Goal: Transaction & Acquisition: Purchase product/service

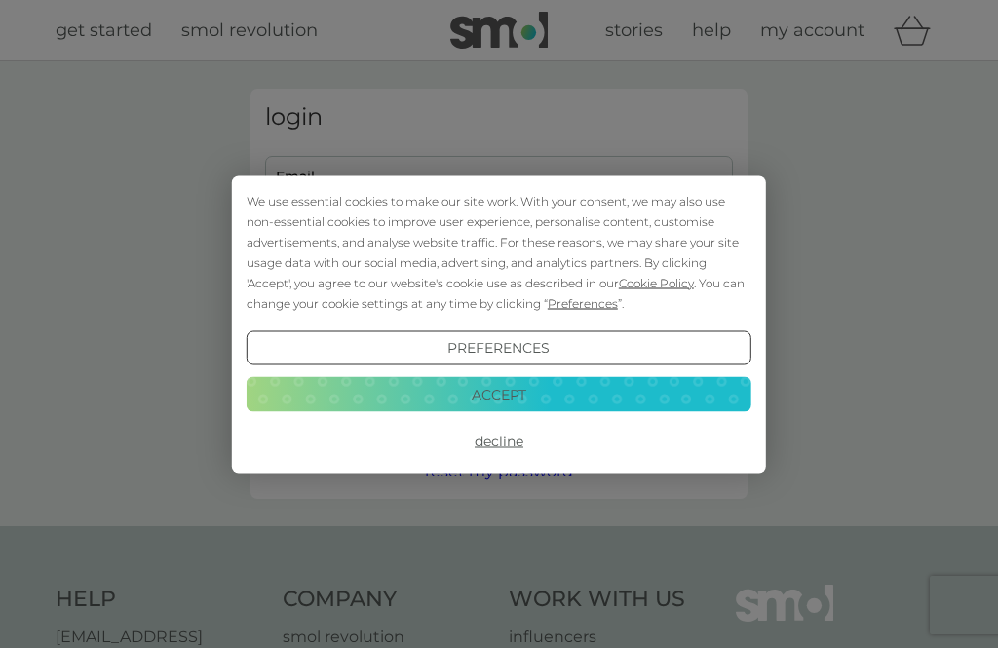
click at [514, 444] on button "Decline" at bounding box center [499, 441] width 505 height 35
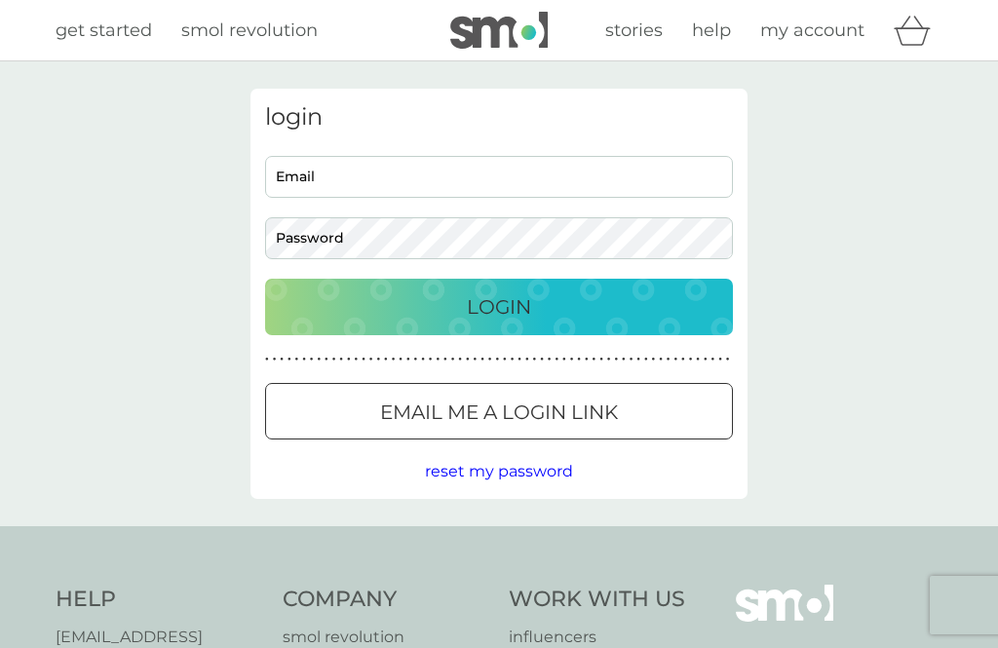
click at [378, 184] on input "Email" at bounding box center [499, 177] width 468 height 42
type input "traceymulbarton@hotmail.co.uk"
click at [499, 306] on button "Login" at bounding box center [499, 307] width 468 height 57
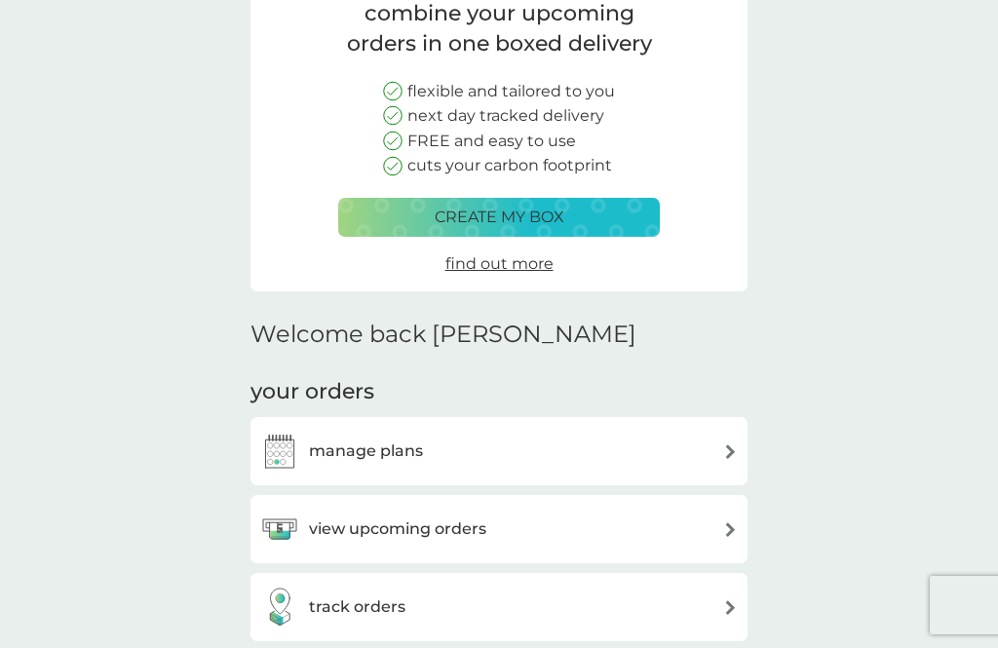
scroll to position [184, 0]
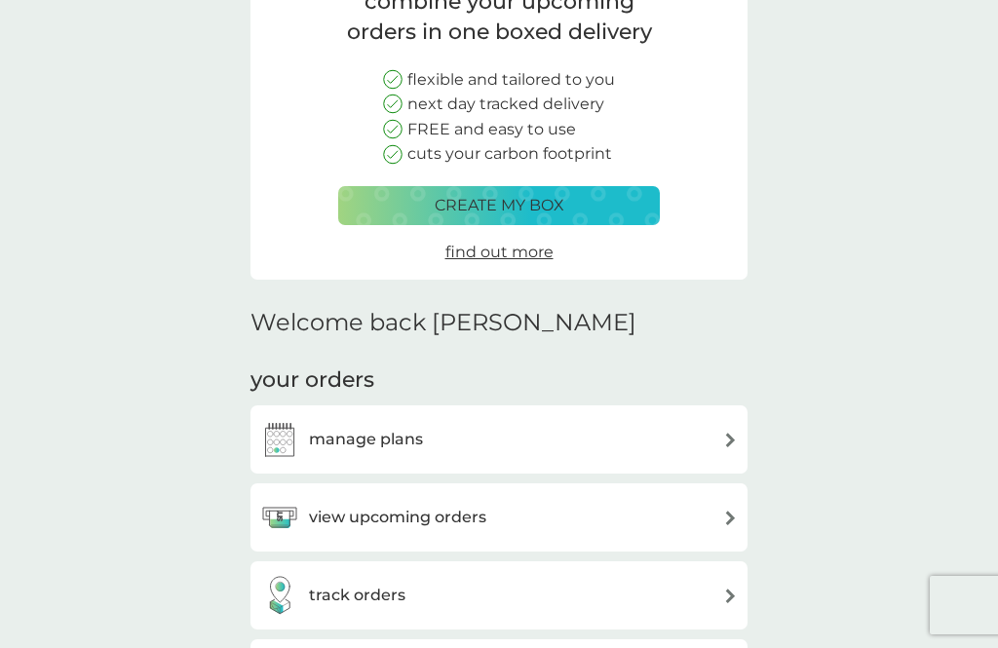
click at [723, 517] on img at bounding box center [730, 518] width 15 height 15
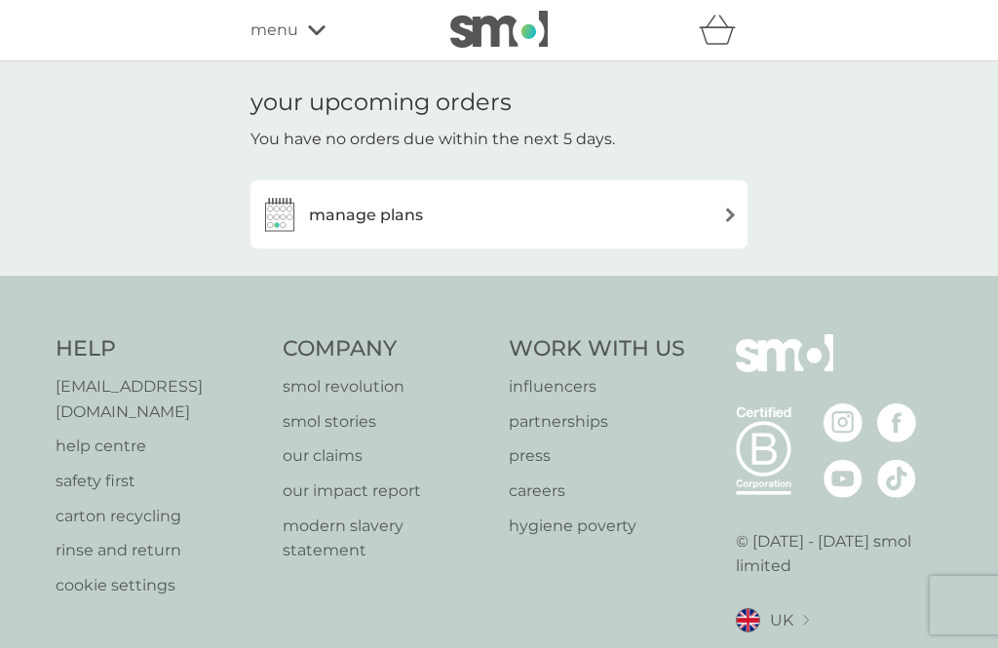
click at [726, 216] on img at bounding box center [730, 215] width 15 height 15
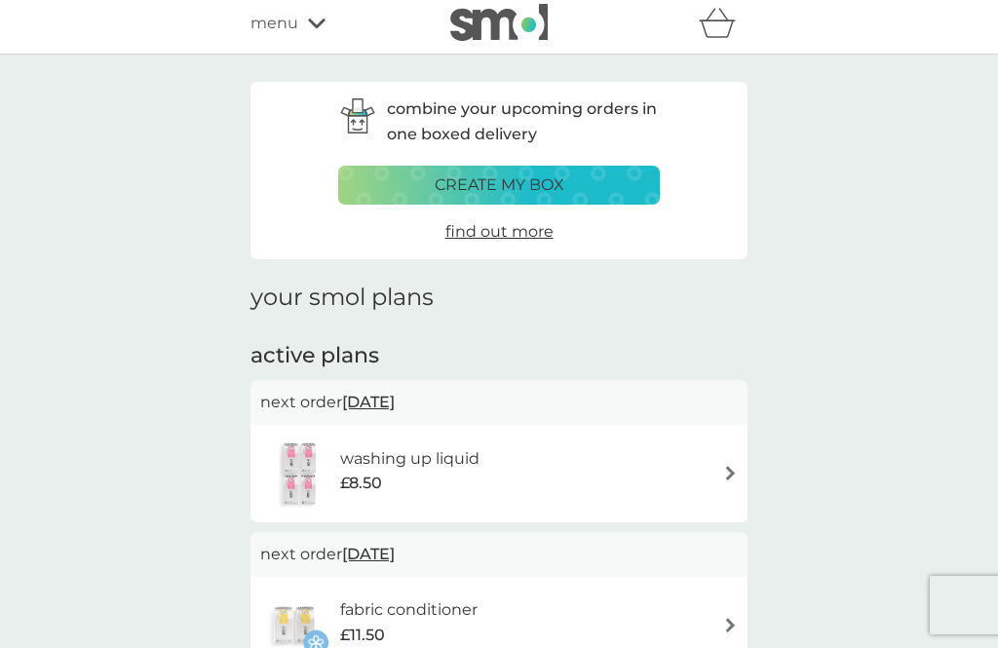
scroll to position [6, 0]
click at [582, 180] on div "create my box" at bounding box center [499, 185] width 296 height 25
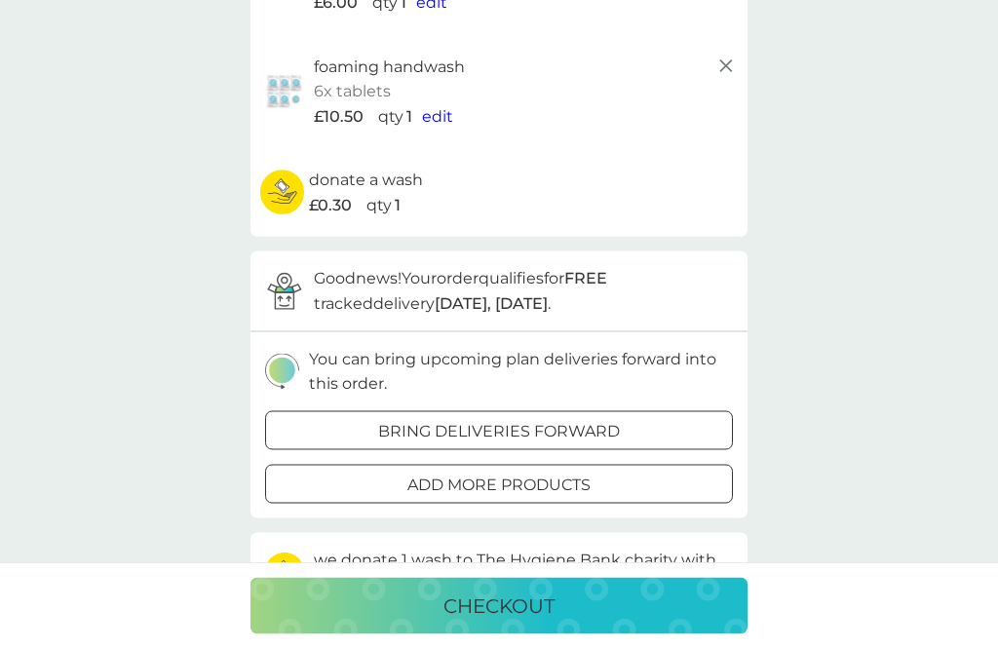
scroll to position [598, 0]
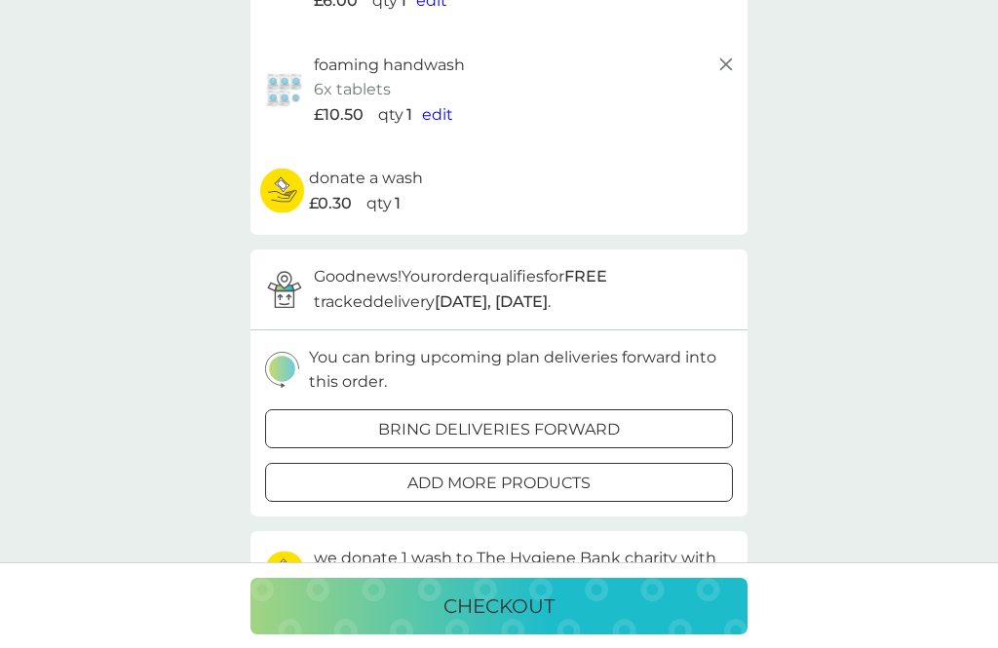
click at [507, 622] on p "checkout" at bounding box center [498, 606] width 111 height 31
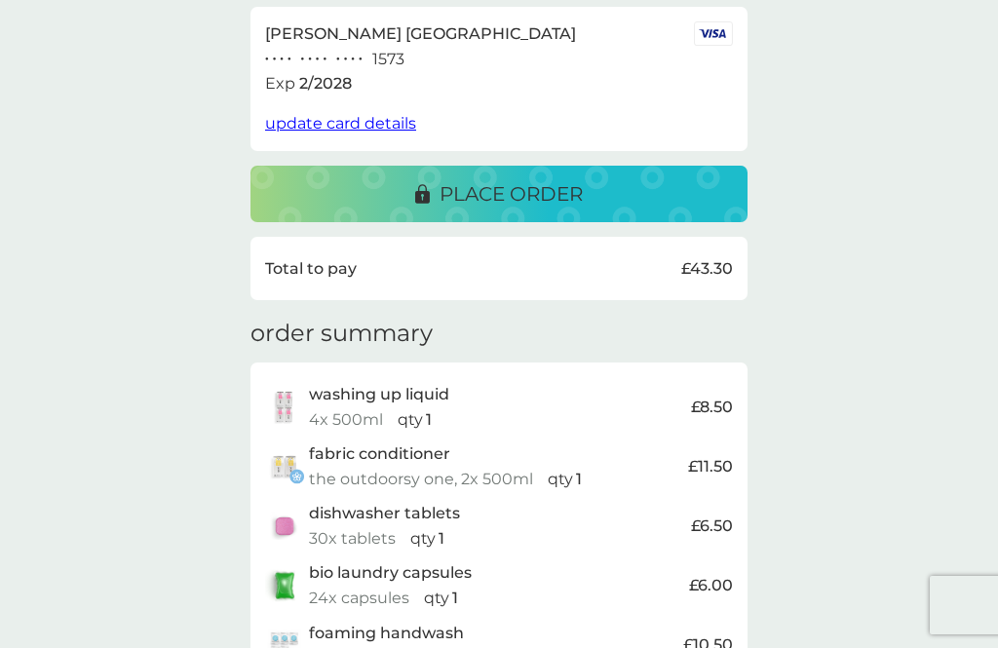
scroll to position [373, 0]
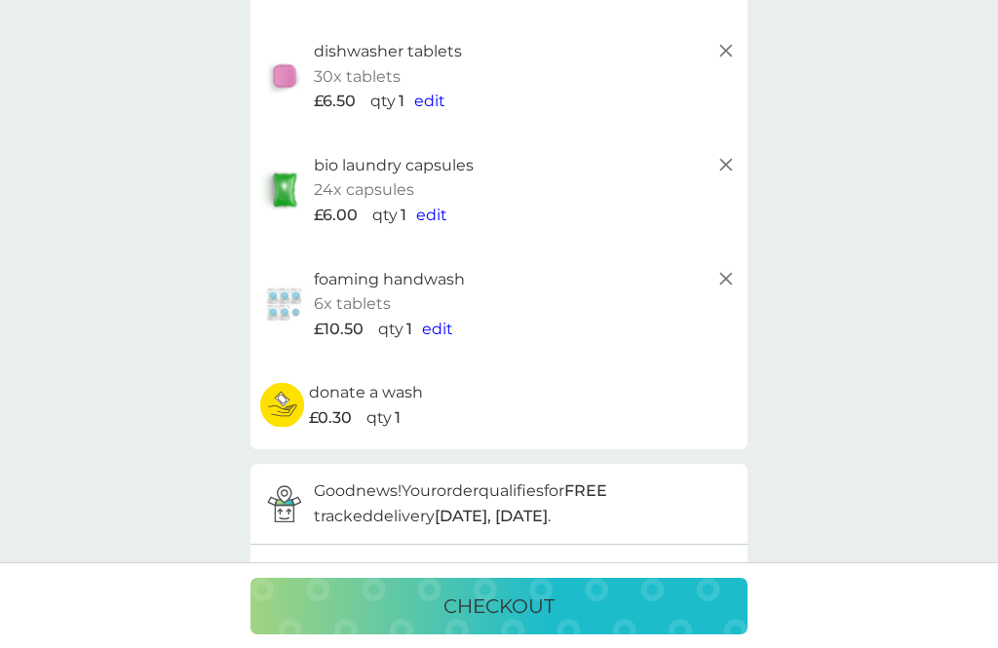
scroll to position [385, 0]
click at [719, 270] on icon at bounding box center [725, 277] width 23 height 23
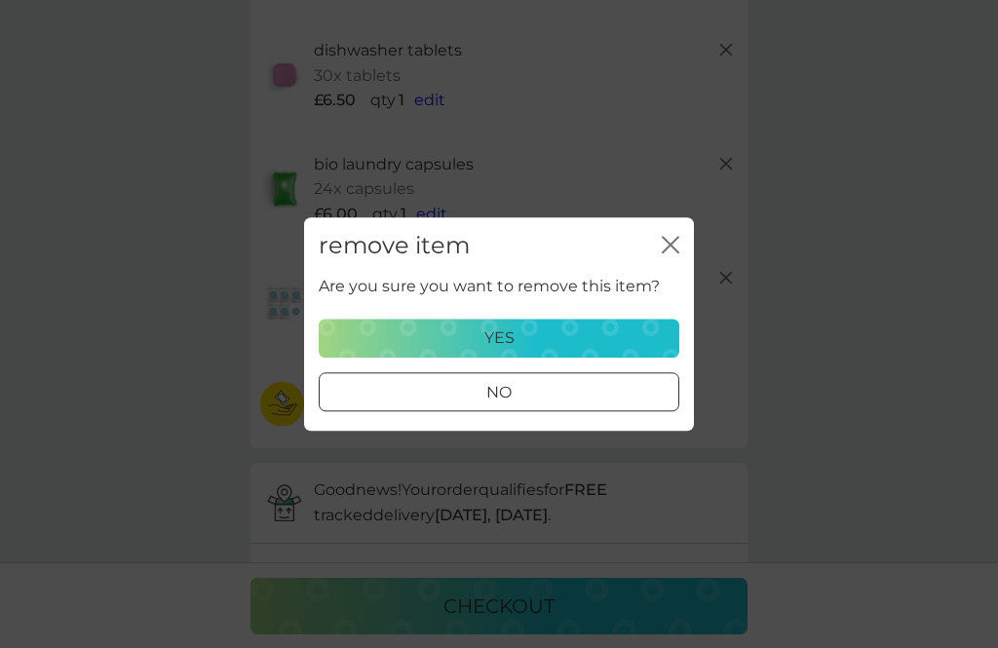
click at [610, 335] on div "yes" at bounding box center [498, 338] width 335 height 25
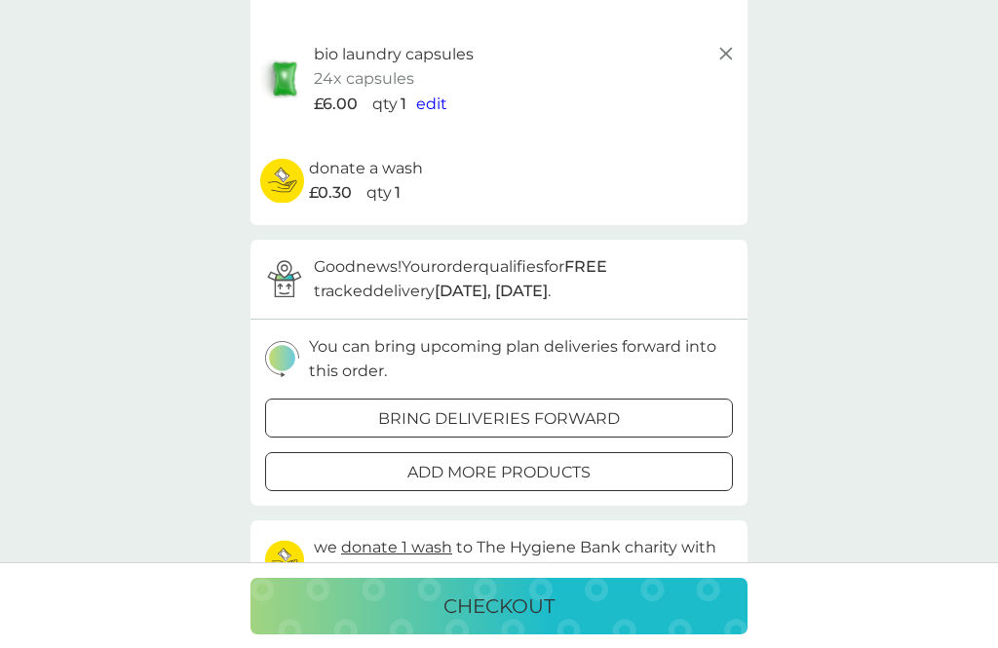
scroll to position [494, 0]
click at [547, 622] on p "checkout" at bounding box center [498, 606] width 111 height 31
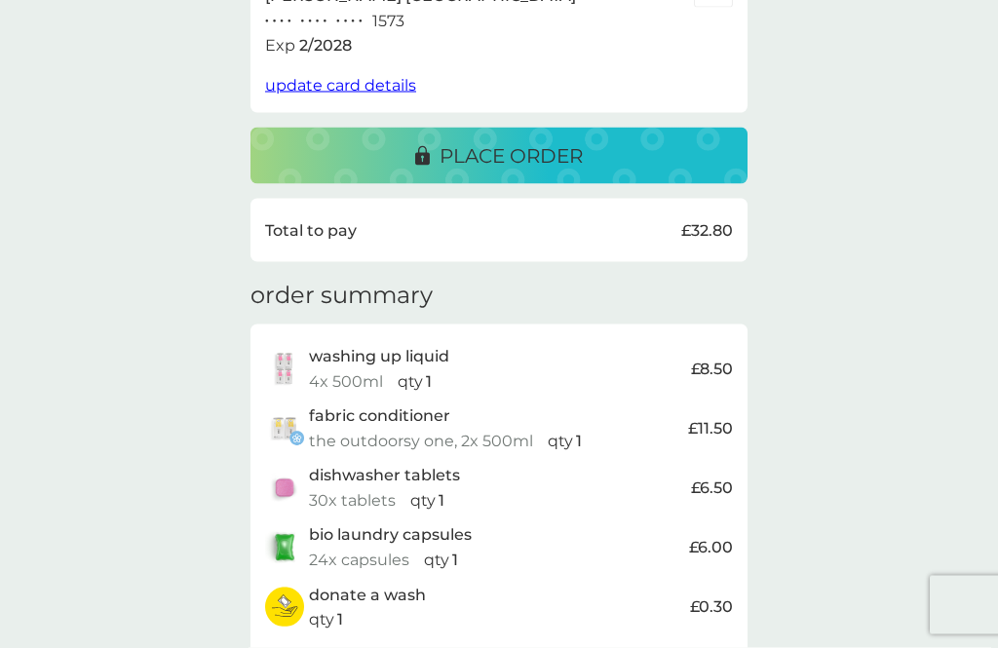
scroll to position [422, 0]
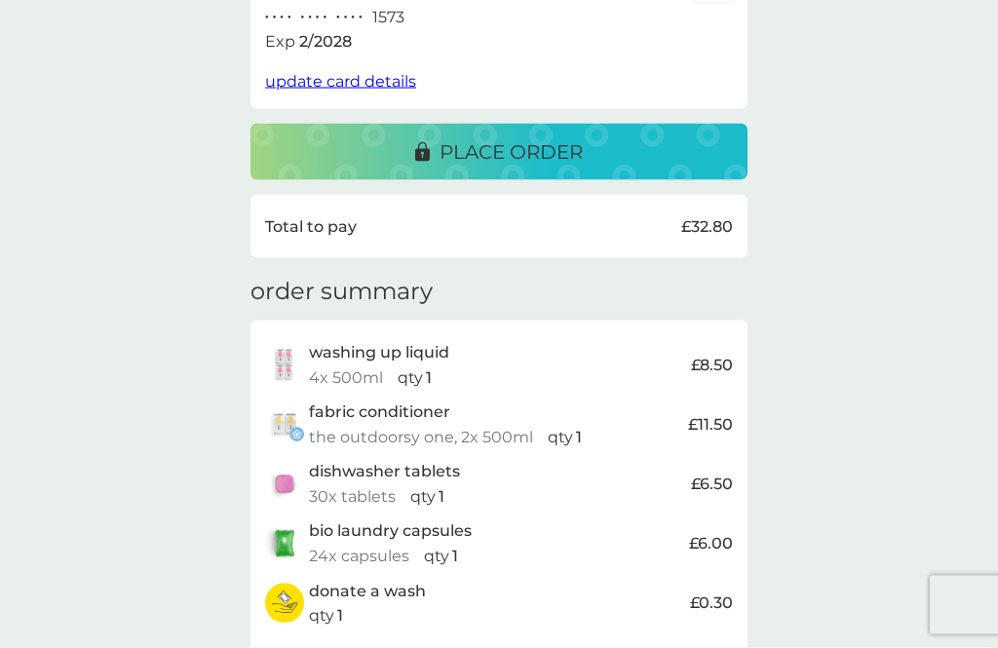
click at [548, 137] on p "place order" at bounding box center [511, 151] width 143 height 31
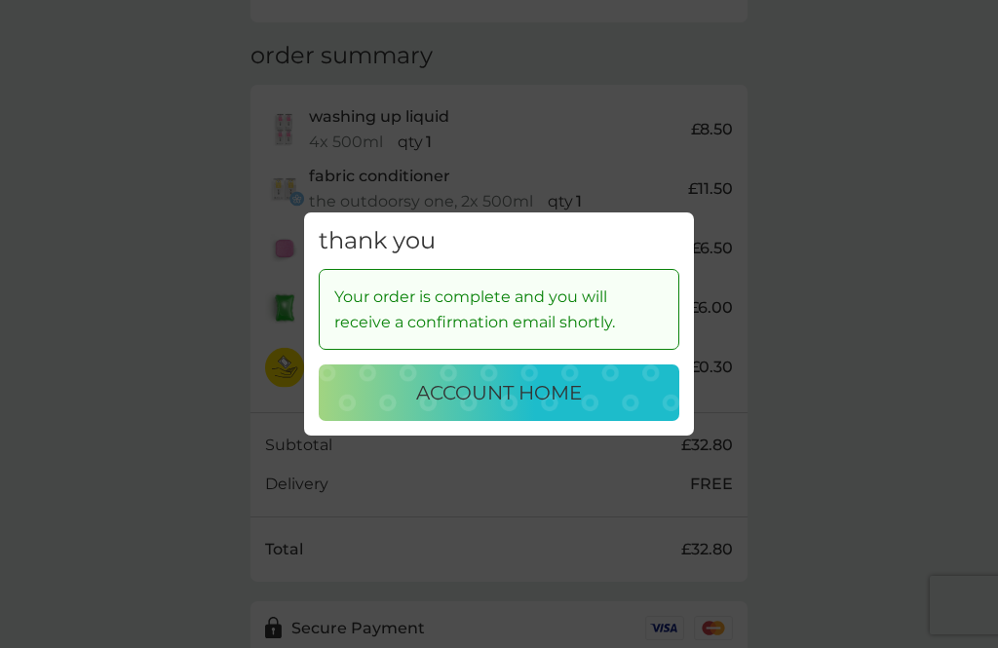
scroll to position [657, 0]
click at [568, 408] on p "account home" at bounding box center [499, 392] width 166 height 31
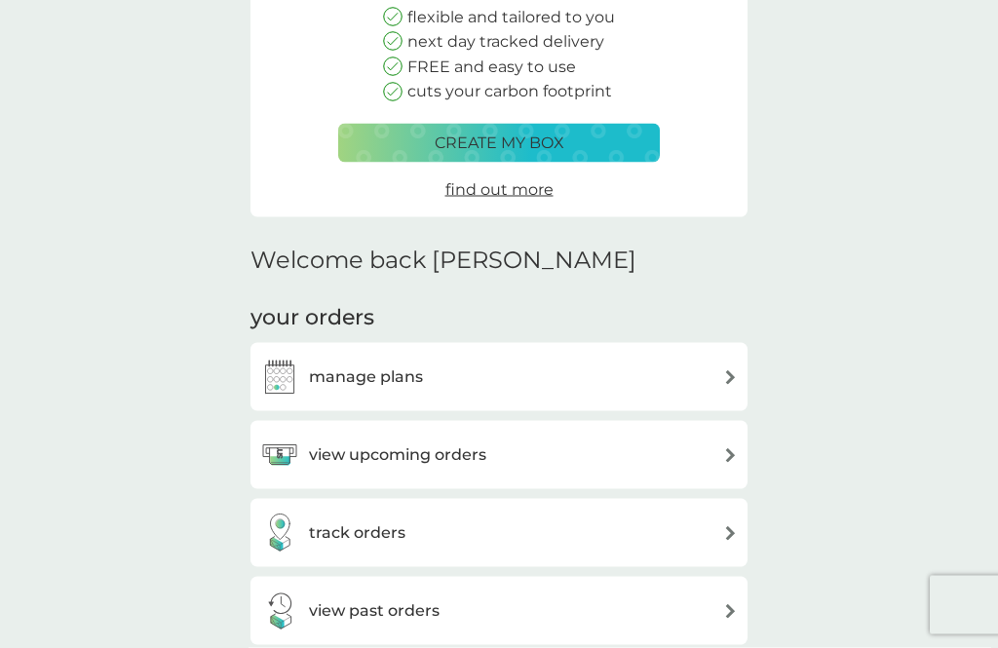
scroll to position [248, 0]
click at [718, 373] on div "manage plans" at bounding box center [499, 376] width 478 height 39
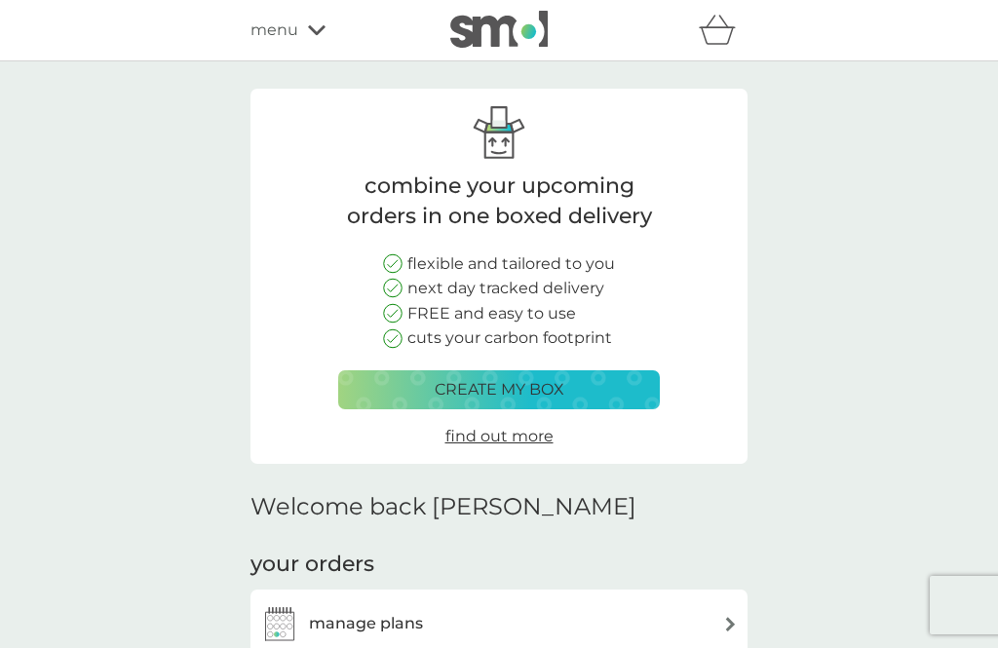
scroll to position [311, 0]
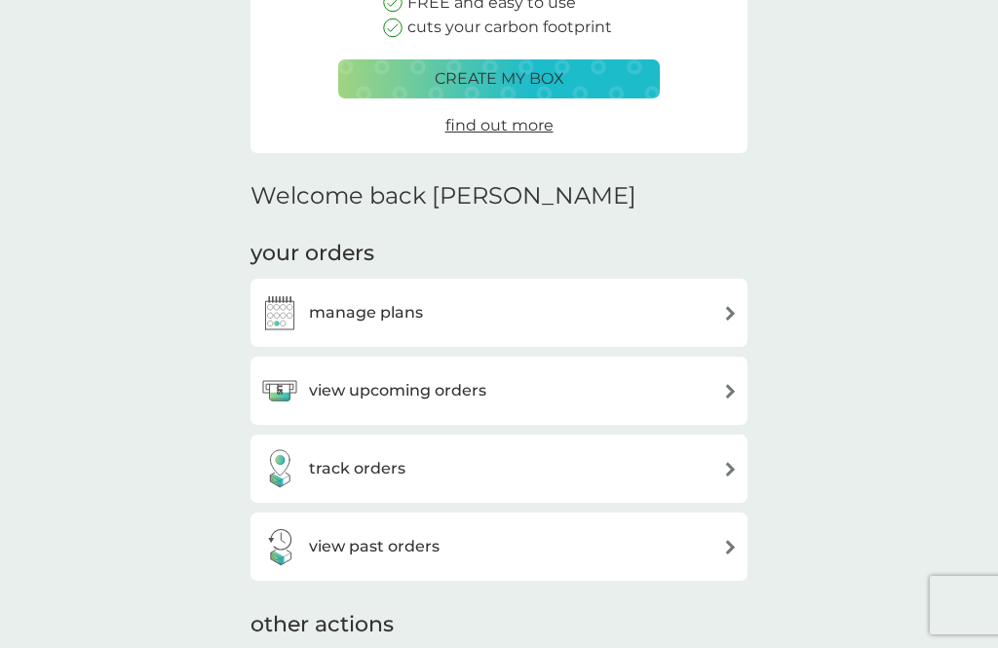
click at [731, 386] on img at bounding box center [730, 391] width 15 height 15
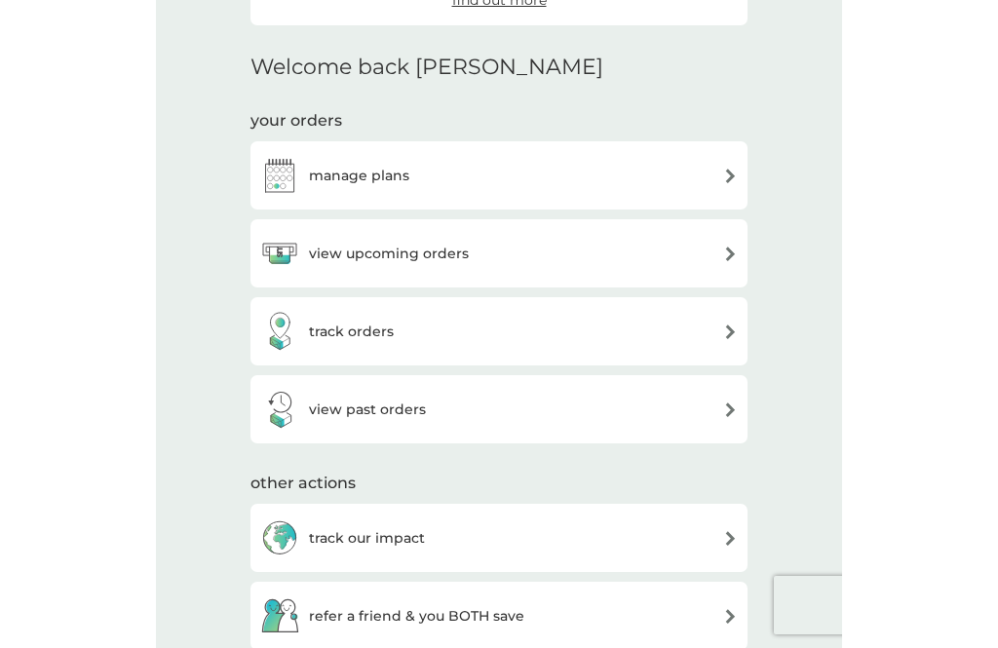
scroll to position [445, 0]
